Goal: Book appointment/travel/reservation

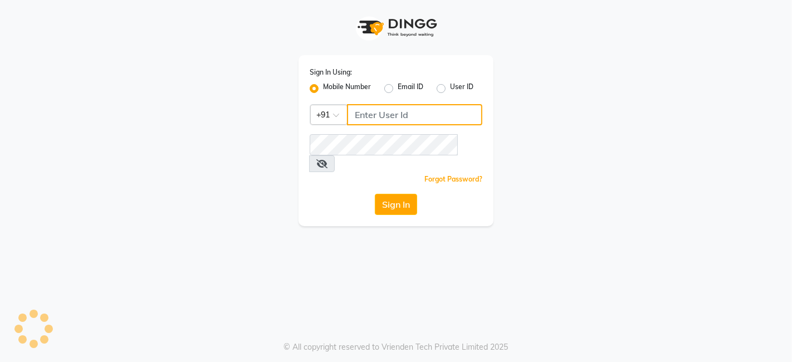
click at [372, 117] on input "Username" at bounding box center [414, 114] width 135 height 21
click at [368, 117] on input "Username" at bounding box center [414, 114] width 135 height 21
type input "7550040403"
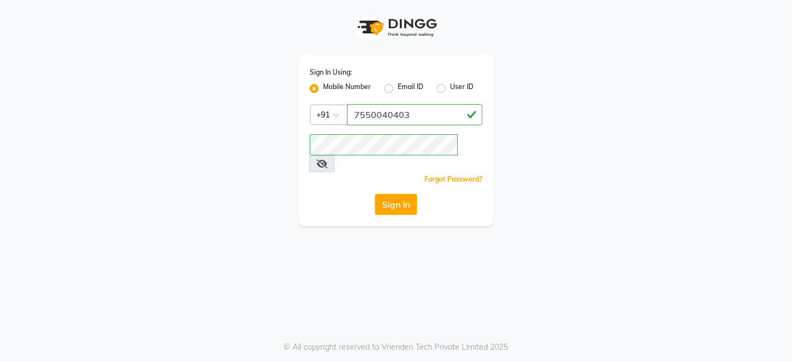
click at [574, 130] on div "Sign In Using: Mobile Number Email ID User ID Country Code × [PHONE_NUMBER] Rem…" at bounding box center [395, 113] width 635 height 226
click at [379, 194] on button "Sign In" at bounding box center [396, 204] width 42 height 21
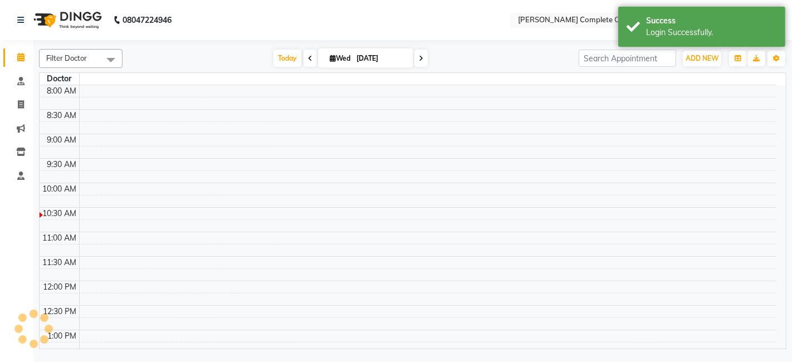
select select "en"
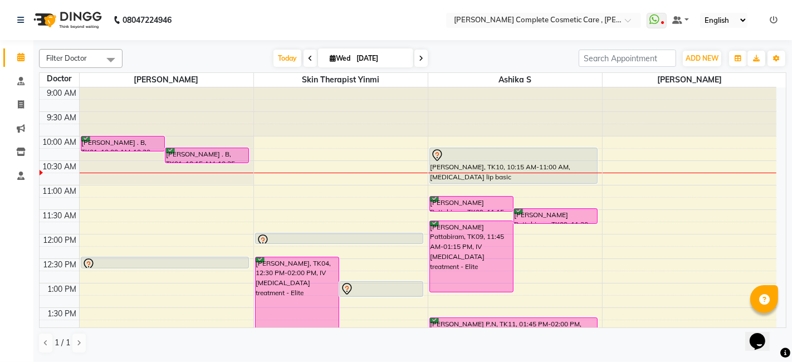
click at [418, 62] on span at bounding box center [420, 58] width 13 height 17
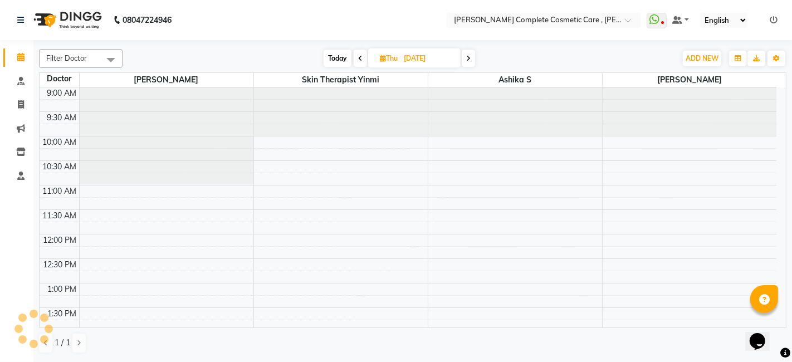
scroll to position [49, 0]
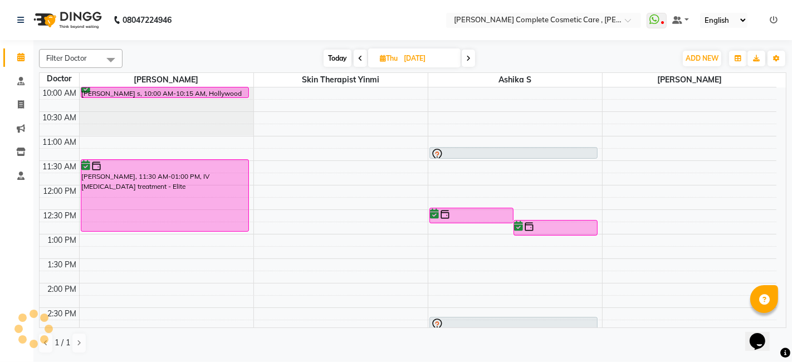
click at [466, 59] on icon at bounding box center [468, 58] width 4 height 7
type input "[DATE]"
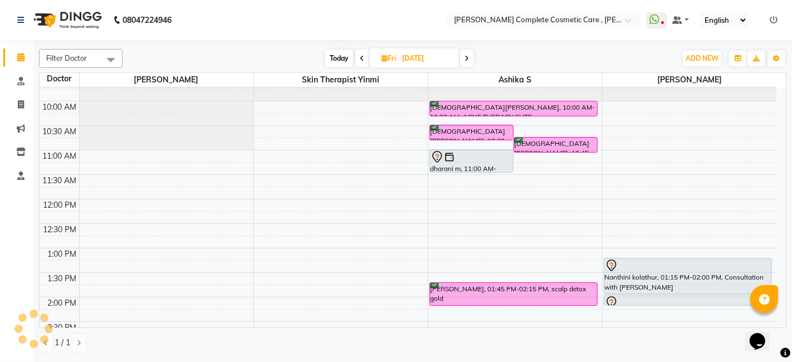
scroll to position [37, 0]
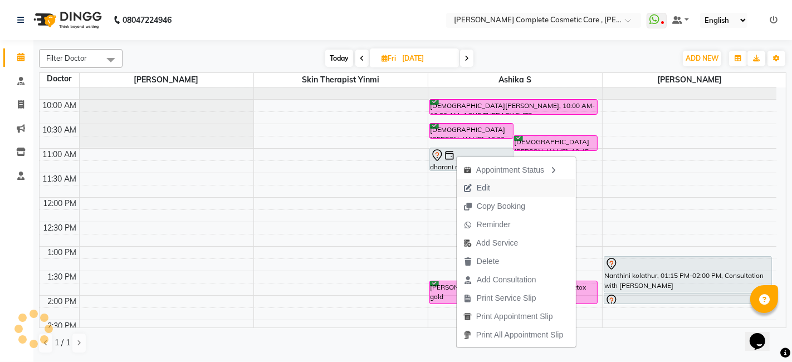
click at [480, 190] on span "Edit" at bounding box center [482, 188] width 13 height 12
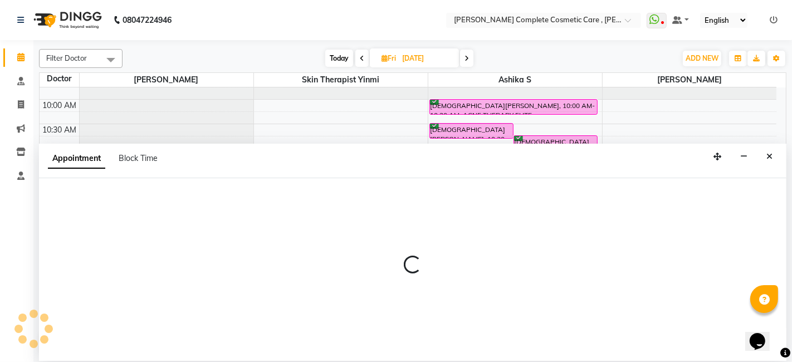
select select "tentative"
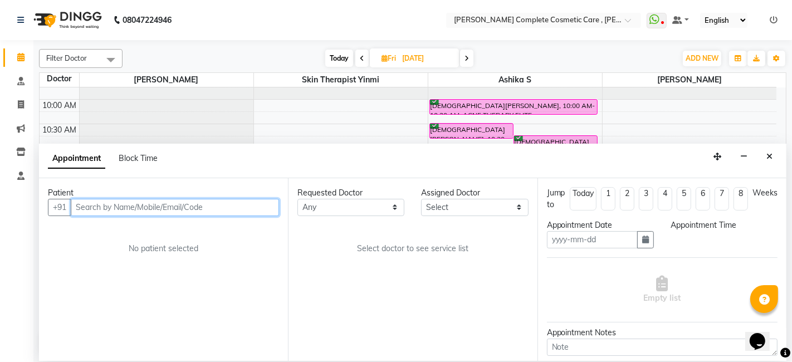
type input "[DATE]"
select select "660"
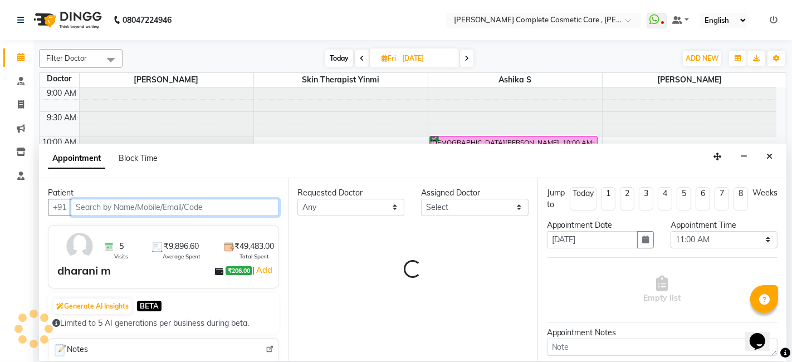
select select "83350"
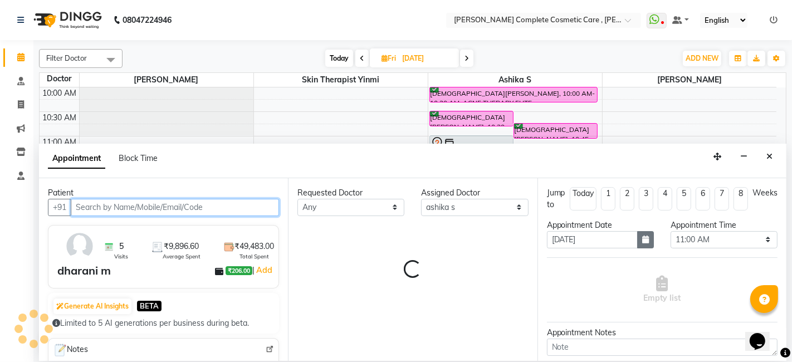
select select "3800"
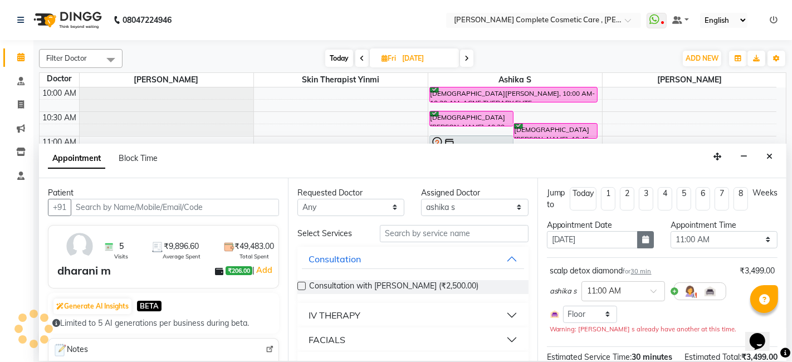
click at [645, 245] on button "button" at bounding box center [645, 239] width 17 height 17
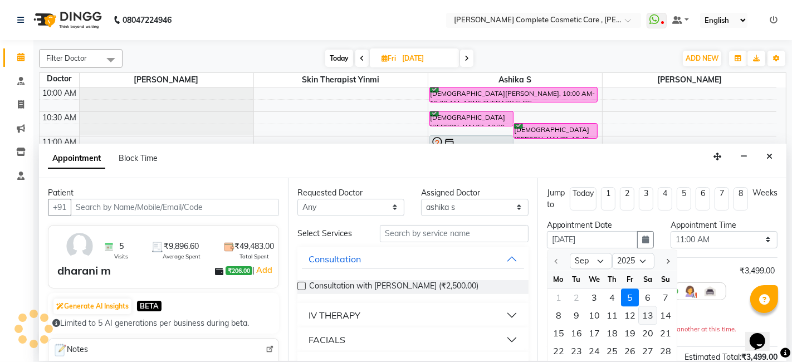
click at [642, 311] on div "13" at bounding box center [647, 315] width 18 height 18
type input "[DATE]"
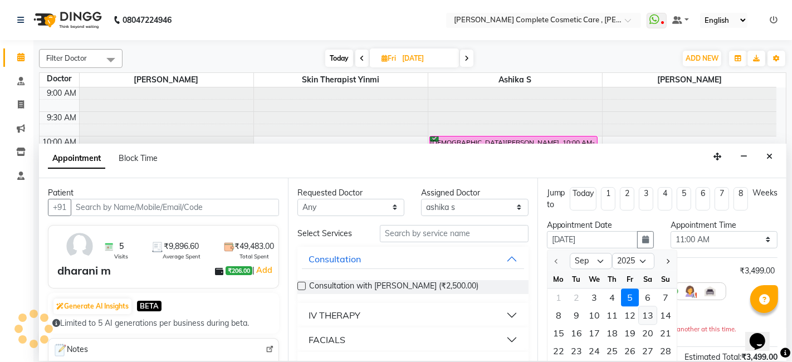
select select "660"
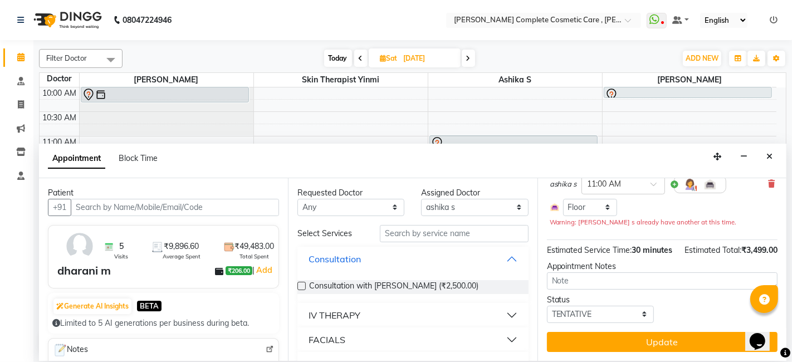
click at [413, 256] on button "Consultation" at bounding box center [413, 259] width 222 height 20
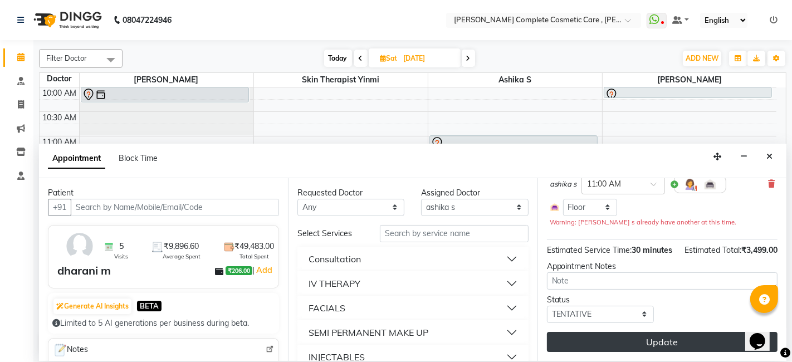
click at [561, 340] on button "Update" at bounding box center [662, 342] width 230 height 20
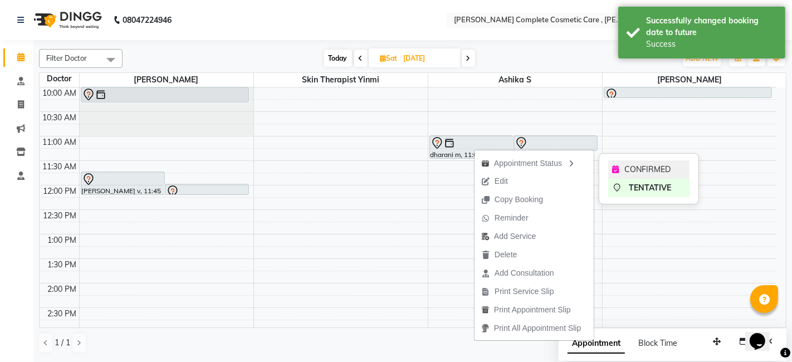
click at [612, 171] on icon at bounding box center [615, 169] width 7 height 8
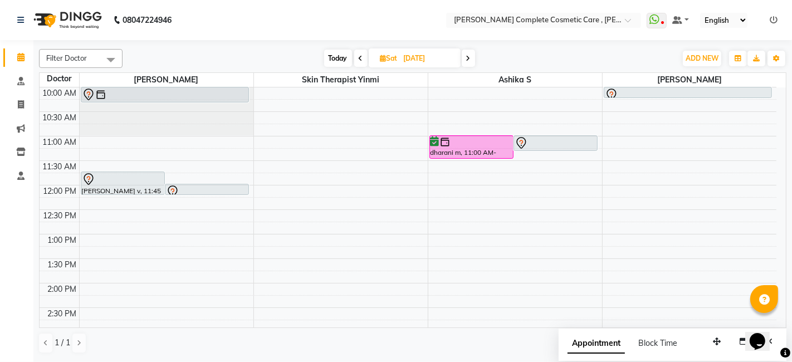
click at [330, 58] on span "Today" at bounding box center [338, 58] width 28 height 17
type input "[DATE]"
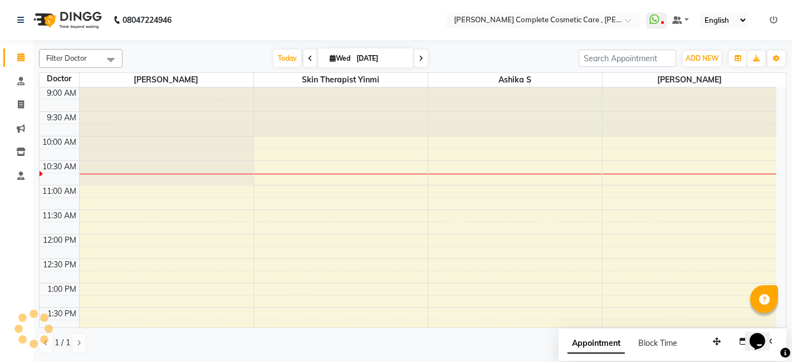
scroll to position [49, 0]
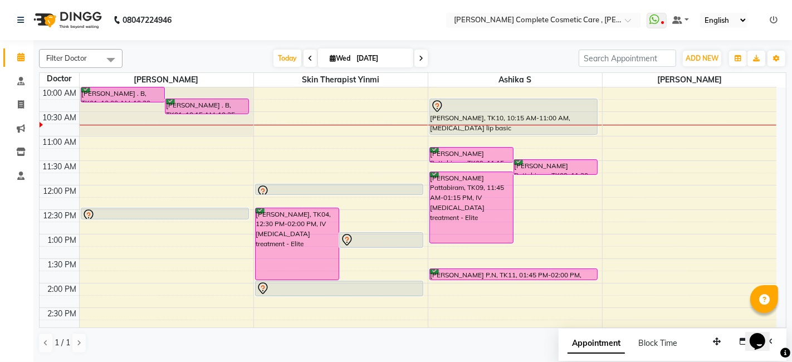
click at [337, 53] on span "[DATE]" at bounding box center [365, 57] width 95 height 19
click at [334, 62] on span "[DATE]" at bounding box center [365, 57] width 95 height 19
click at [330, 56] on icon at bounding box center [333, 58] width 6 height 7
select select "9"
select select "2025"
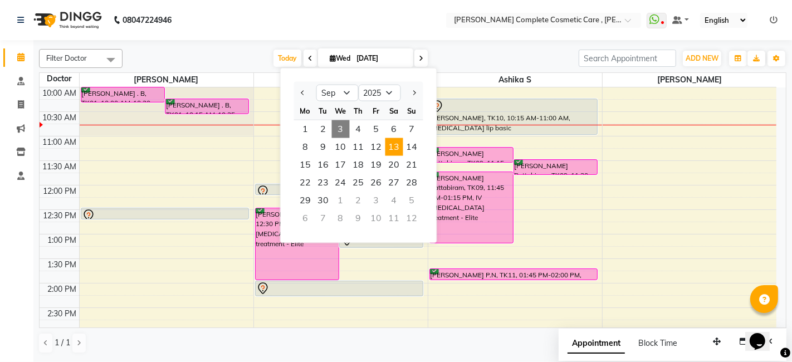
click at [391, 144] on span "13" at bounding box center [394, 147] width 18 height 18
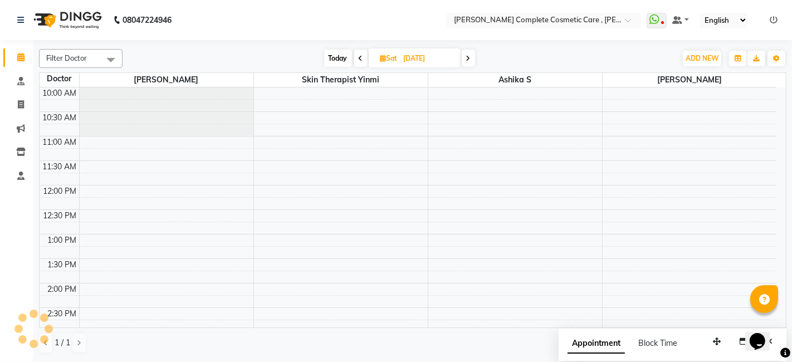
scroll to position [0, 0]
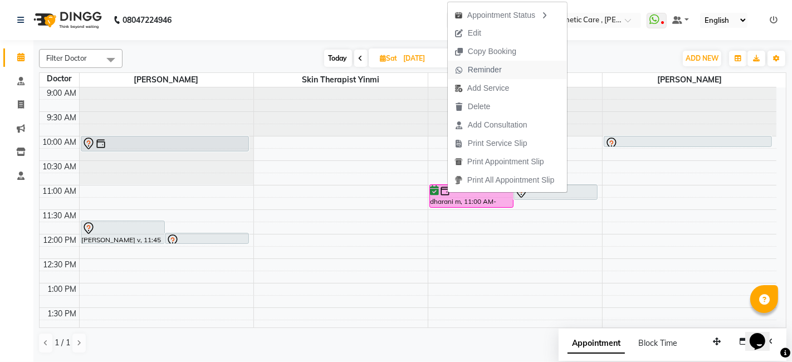
click at [495, 69] on span "Reminder" at bounding box center [485, 70] width 34 height 12
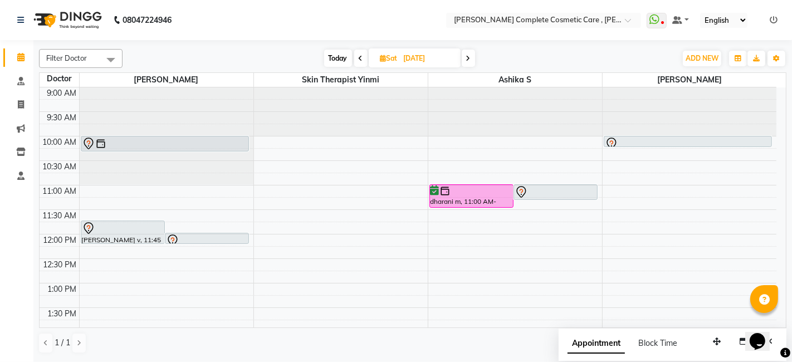
click at [338, 58] on span "Today" at bounding box center [338, 58] width 28 height 17
type input "[DATE]"
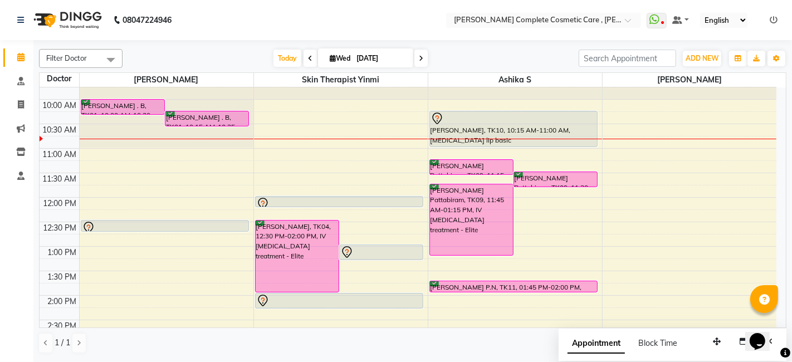
scroll to position [38, 0]
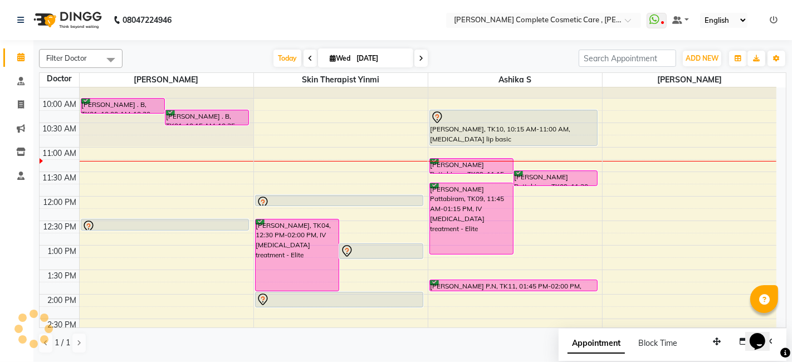
click at [327, 62] on span "Wed" at bounding box center [340, 58] width 26 height 8
select select "9"
select select "2025"
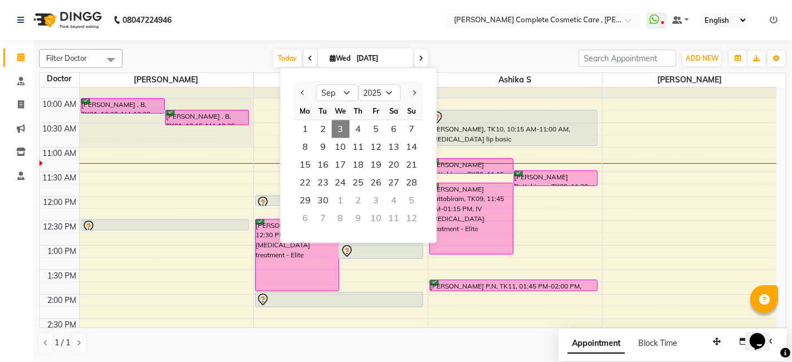
click at [244, 51] on div "[DATE] [DATE] Jan Feb Mar Apr May Jun [DATE] Aug Sep Oct Nov [DATE] 2016 2017 2…" at bounding box center [350, 58] width 445 height 17
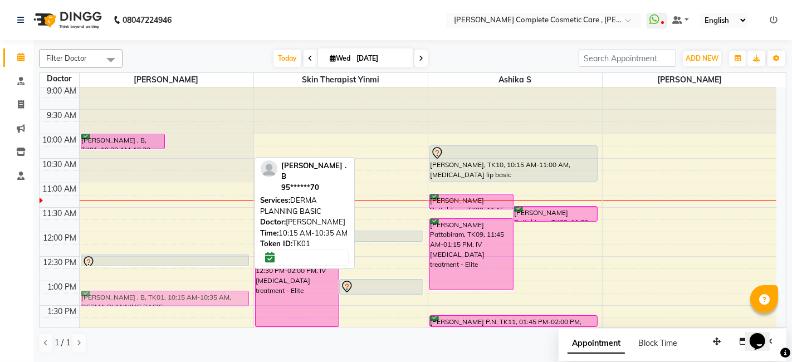
scroll to position [3, 0]
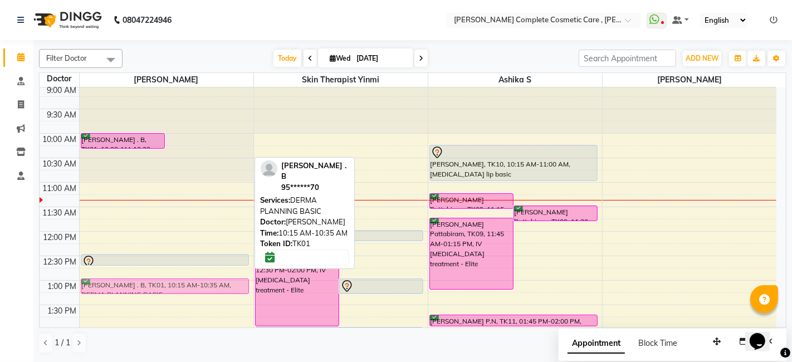
drag, startPoint x: 225, startPoint y: 158, endPoint x: 195, endPoint y: 292, distance: 137.1
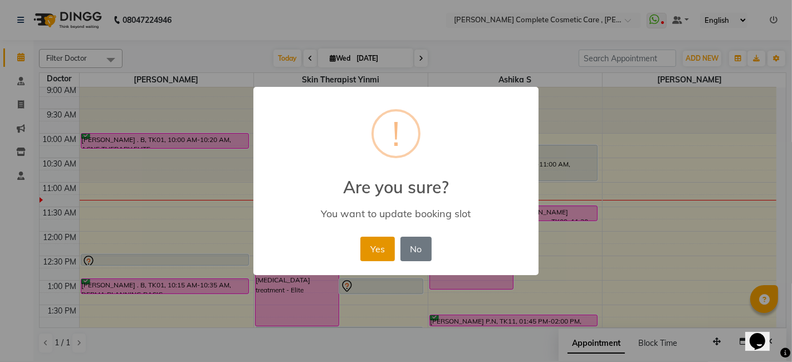
click at [362, 248] on button "Yes" at bounding box center [377, 249] width 34 height 24
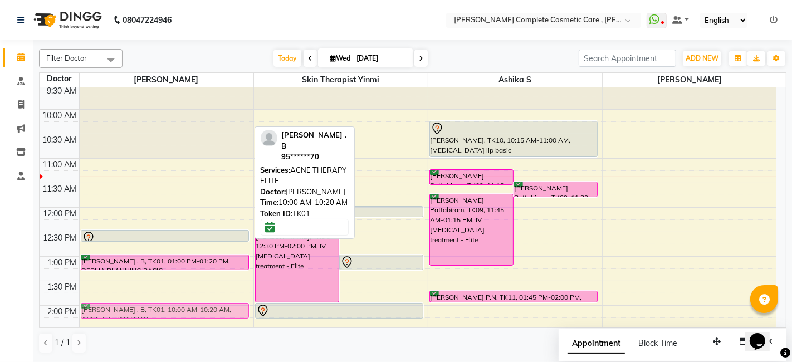
scroll to position [27, 0]
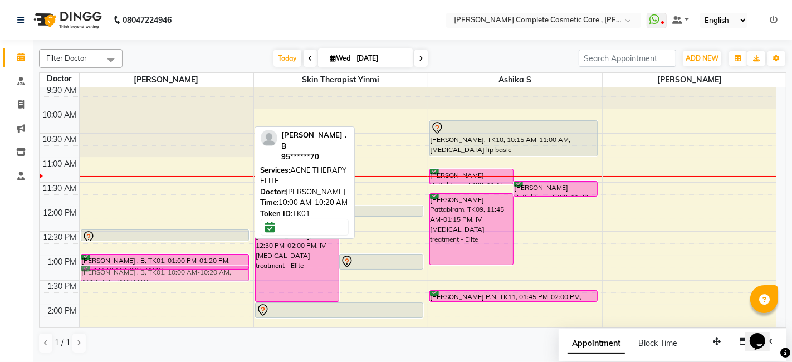
drag, startPoint x: 156, startPoint y: 126, endPoint x: 143, endPoint y: 279, distance: 153.6
click at [143, 279] on div "[PERSON_NAME] . B, TK01, 10:00 AM-10:20 AM, ACNE THERAPY ELITE diya shree p, TK…" at bounding box center [167, 353] width 174 height 587
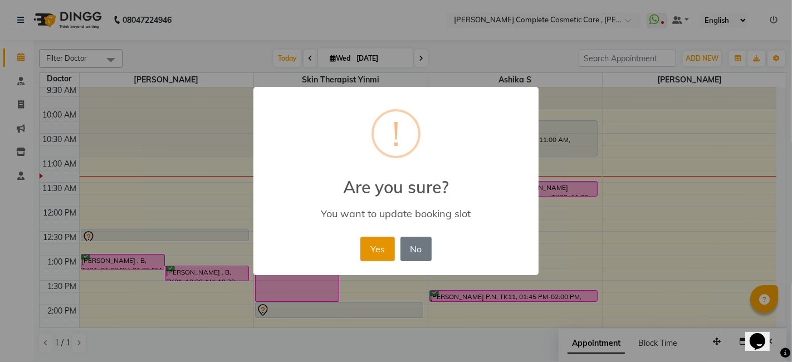
click at [380, 249] on button "Yes" at bounding box center [377, 249] width 34 height 24
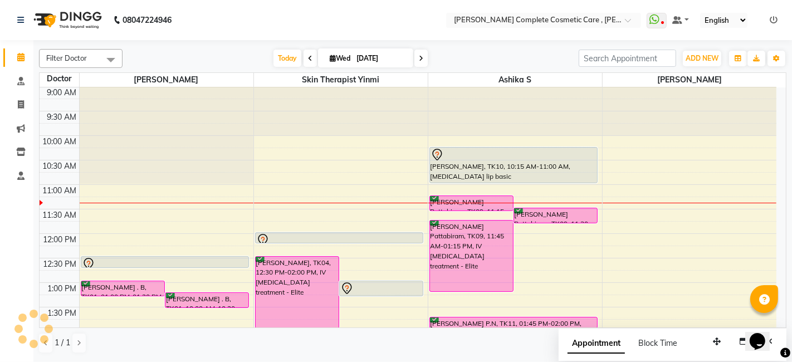
scroll to position [0, 0]
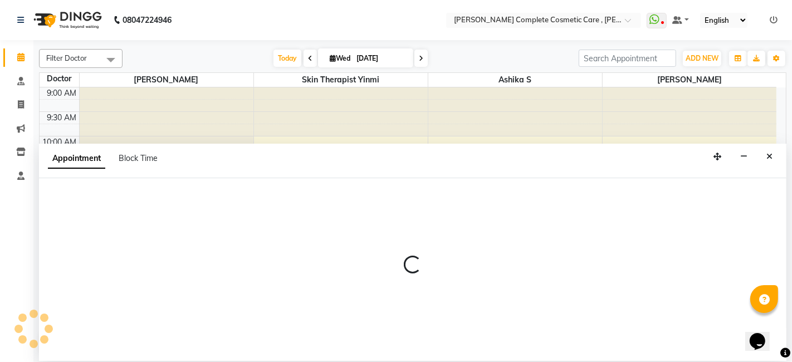
select select "83350"
select select "735"
select select "tentative"
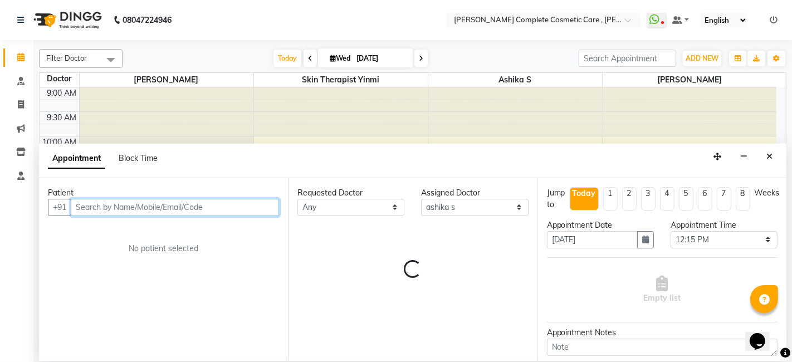
type input "u"
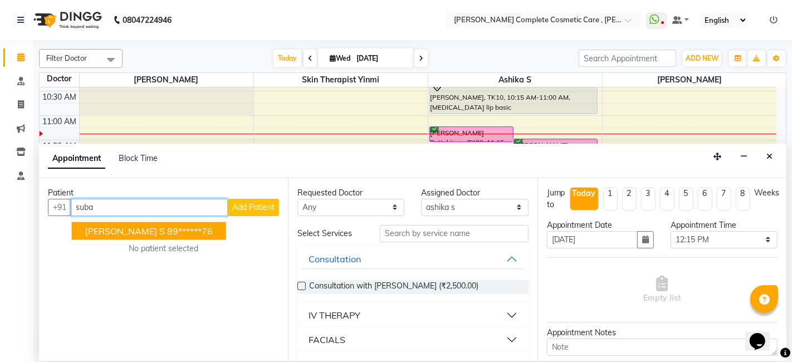
scroll to position [70, 0]
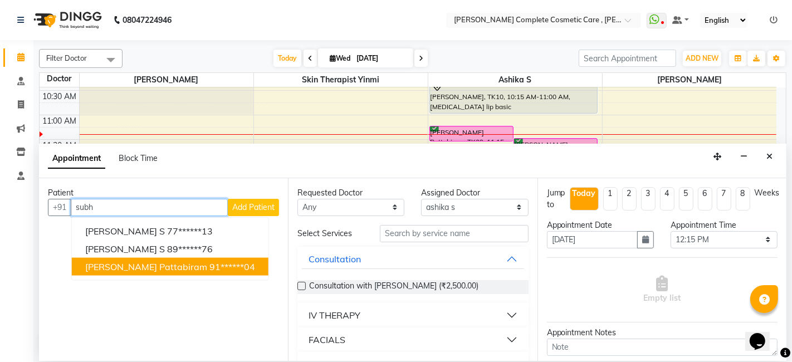
click at [168, 258] on button "[PERSON_NAME] Pattabiram 91******04" at bounding box center [170, 266] width 196 height 18
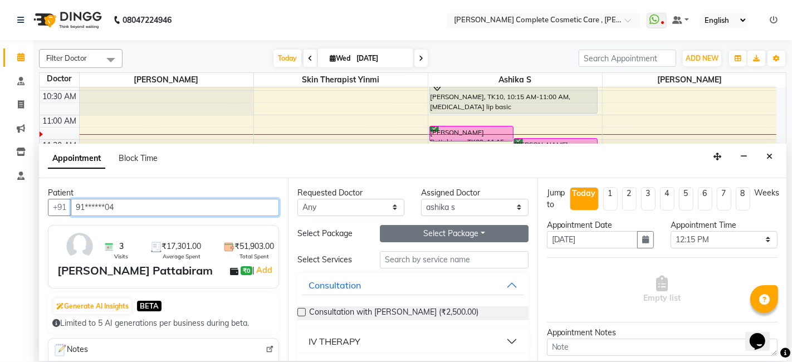
type input "91******04"
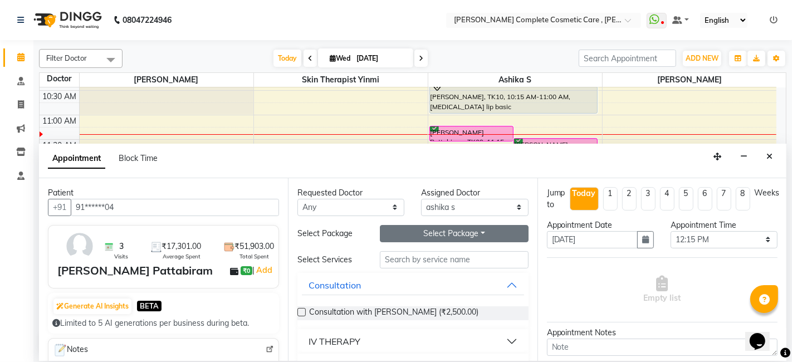
click at [416, 236] on button "Select Package Toggle Dropdown" at bounding box center [454, 233] width 148 height 17
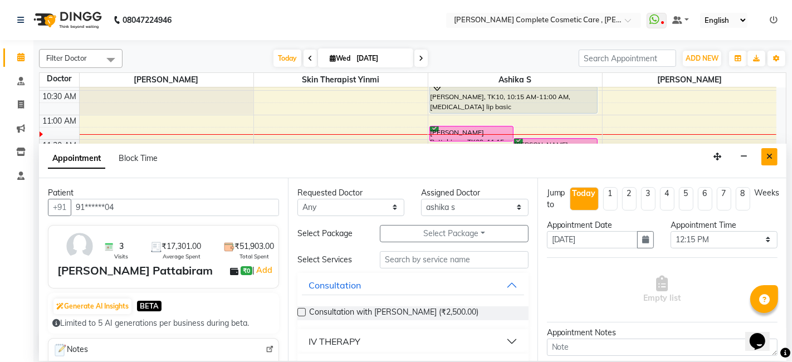
click at [764, 161] on button "Close" at bounding box center [769, 156] width 16 height 17
